Goal: Information Seeking & Learning: Learn about a topic

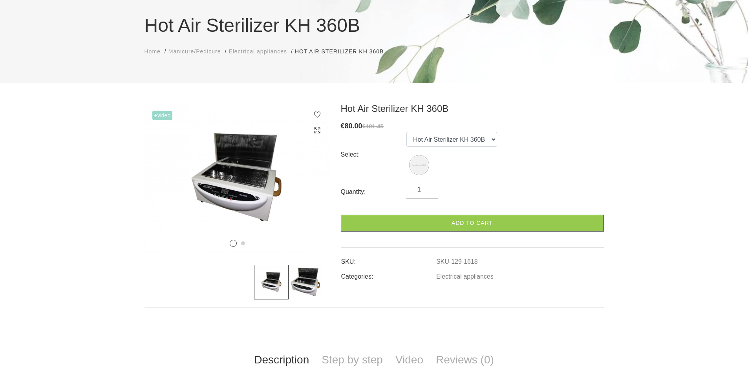
scroll to position [79, 0]
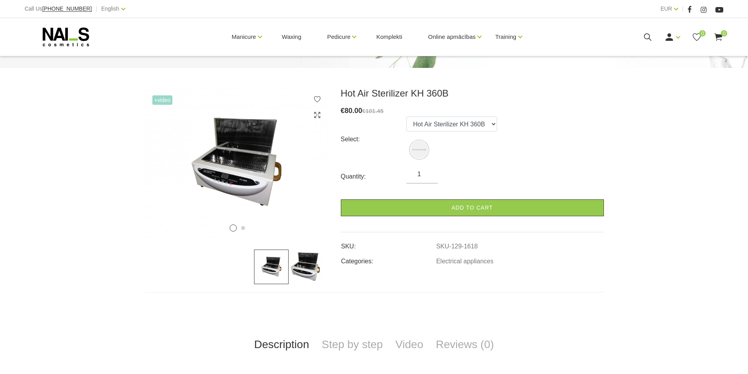
click at [294, 345] on link "Description" at bounding box center [282, 345] width 68 height 26
click at [288, 348] on link "Description" at bounding box center [282, 345] width 68 height 26
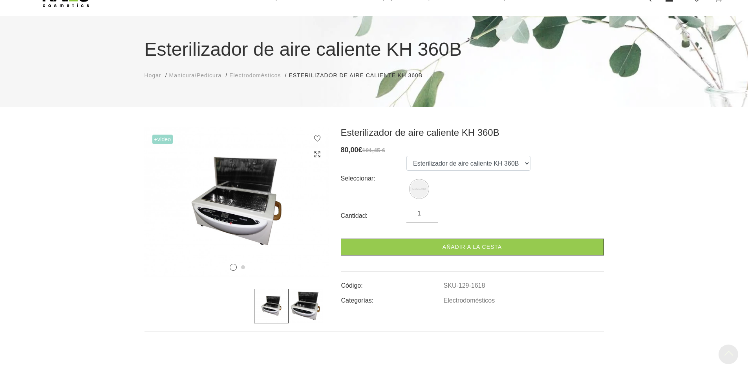
scroll to position [0, 0]
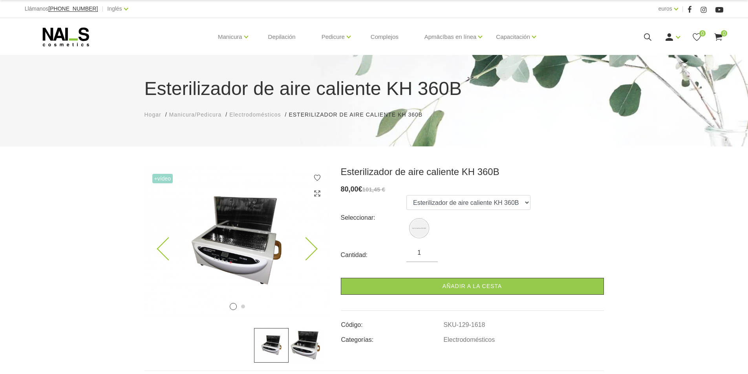
click at [302, 244] on icon at bounding box center [305, 249] width 23 height 23
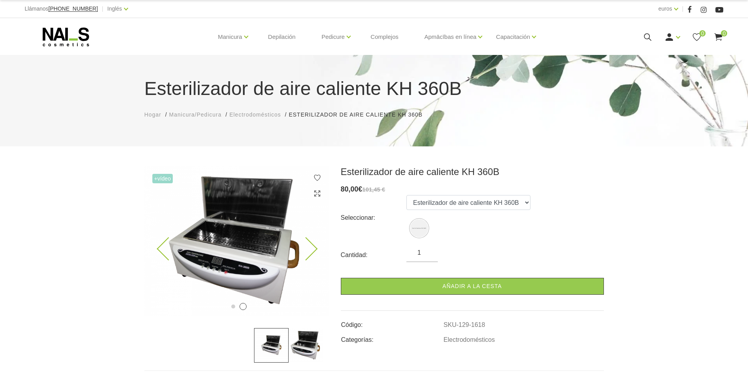
click at [216, 251] on img at bounding box center [237, 241] width 185 height 150
click at [234, 257] on img at bounding box center [237, 241] width 185 height 150
click at [193, 237] on img at bounding box center [237, 241] width 185 height 150
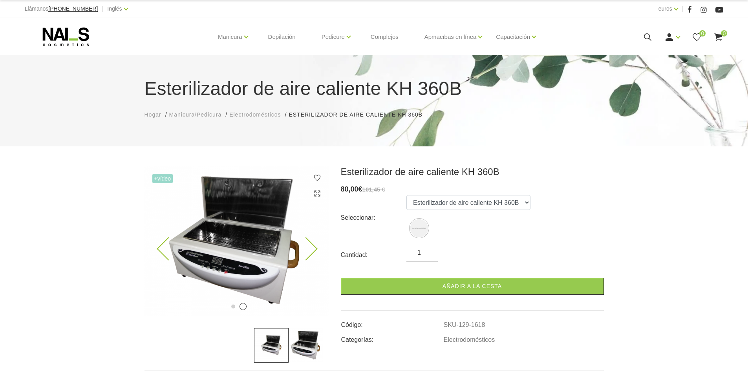
click at [193, 237] on img at bounding box center [237, 241] width 185 height 150
click at [259, 275] on img at bounding box center [237, 241] width 185 height 150
